Goal: Task Accomplishment & Management: Use online tool/utility

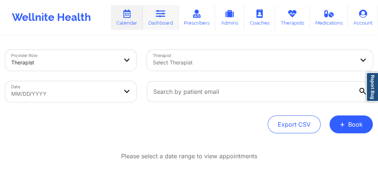
click at [156, 19] on link "Dashboard" at bounding box center [161, 17] width 36 height 25
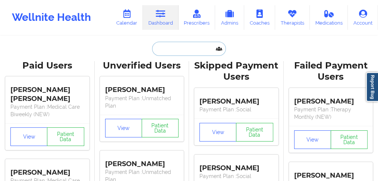
click at [174, 48] on input "text" at bounding box center [189, 49] width 74 height 14
paste input "[PERSON_NAME]"
type input "[PERSON_NAME]"
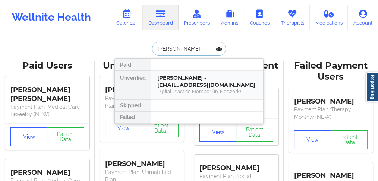
click at [176, 80] on div "[PERSON_NAME] - [EMAIL_ADDRESS][DOMAIN_NAME]" at bounding box center [207, 82] width 100 height 14
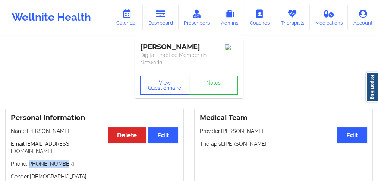
drag, startPoint x: 58, startPoint y: 148, endPoint x: 30, endPoint y: 151, distance: 28.4
click at [30, 151] on div "Personal Information Edit Delete Name: [PERSON_NAME] Email: [EMAIL_ADDRESS][DOM…" at bounding box center [94, 160] width 178 height 102
copy p "17272727551"
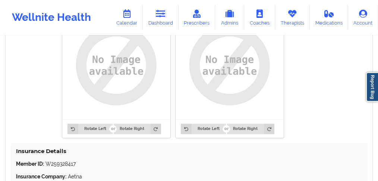
scroll to position [571, 0]
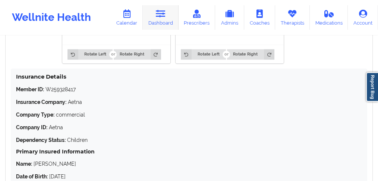
click at [165, 21] on link "Dashboard" at bounding box center [161, 17] width 36 height 25
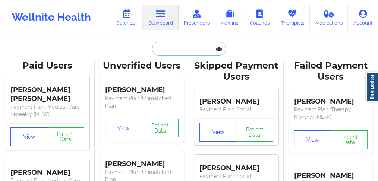
click at [160, 50] on input "text" at bounding box center [189, 49] width 74 height 14
paste input "[PERSON_NAME],"
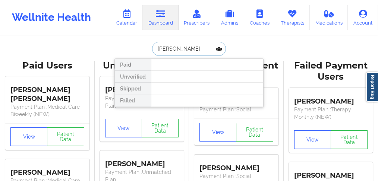
drag, startPoint x: 171, startPoint y: 48, endPoint x: 146, endPoint y: 48, distance: 24.6
click at [146, 48] on div "[PERSON_NAME] Paid Unverified Skipped Failed" at bounding box center [188, 49] width 149 height 14
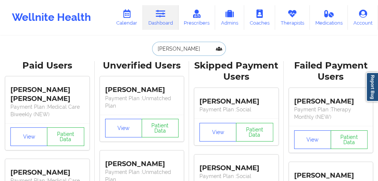
click at [178, 48] on input "[PERSON_NAME]" at bounding box center [189, 49] width 74 height 14
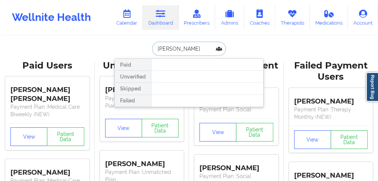
click at [179, 48] on input "[PERSON_NAME]" at bounding box center [189, 49] width 74 height 14
click at [178, 48] on input "[PERSON_NAME]" at bounding box center [189, 49] width 74 height 14
type input "[PERSON_NAME]"
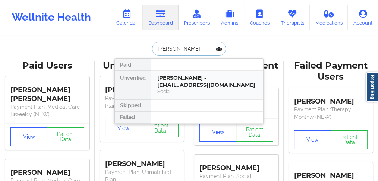
click at [184, 85] on div "[PERSON_NAME] - [EMAIL_ADDRESS][DOMAIN_NAME]" at bounding box center [207, 82] width 100 height 14
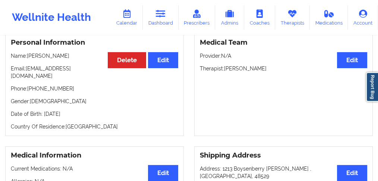
scroll to position [81, 0]
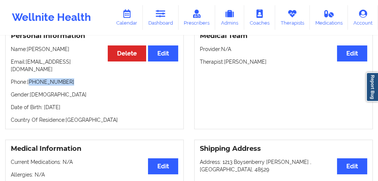
drag, startPoint x: 68, startPoint y: 74, endPoint x: 31, endPoint y: 76, distance: 37.3
click at [31, 78] on p "Phone: [PHONE_NUMBER]" at bounding box center [94, 81] width 167 height 7
copy p "[PHONE_NUMBER]"
